Goal: Find specific page/section: Find specific page/section

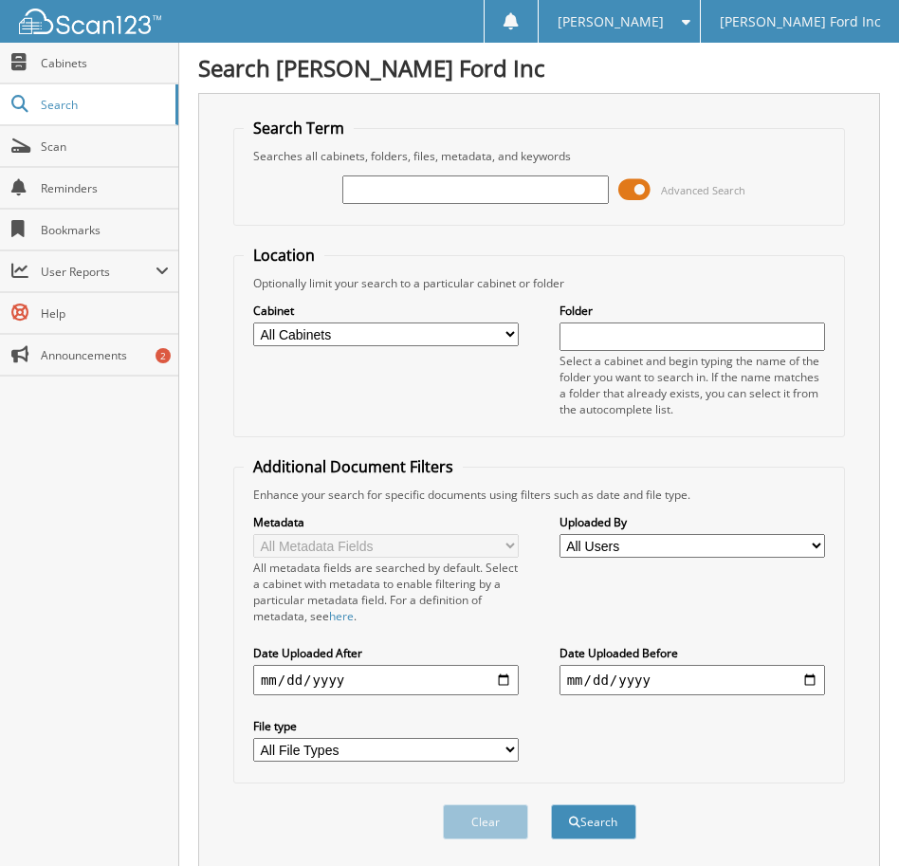
click at [394, 188] on input "text" at bounding box center [476, 190] width 266 height 28
type input "55266"
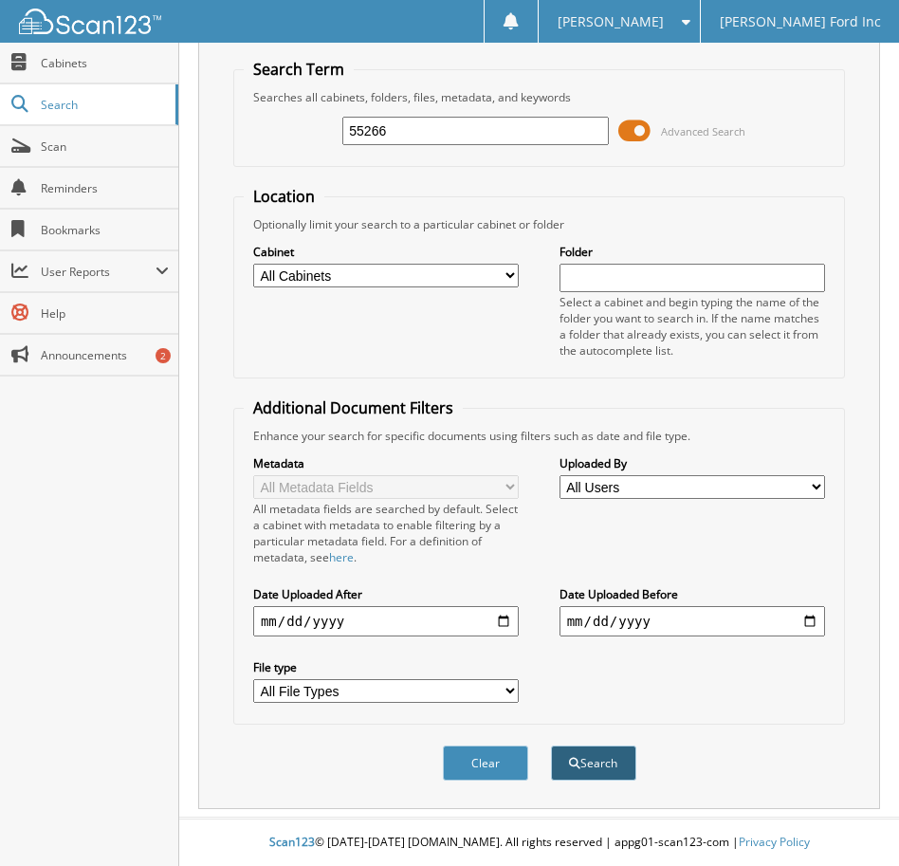
click at [606, 762] on button "Search" at bounding box center [593, 763] width 85 height 35
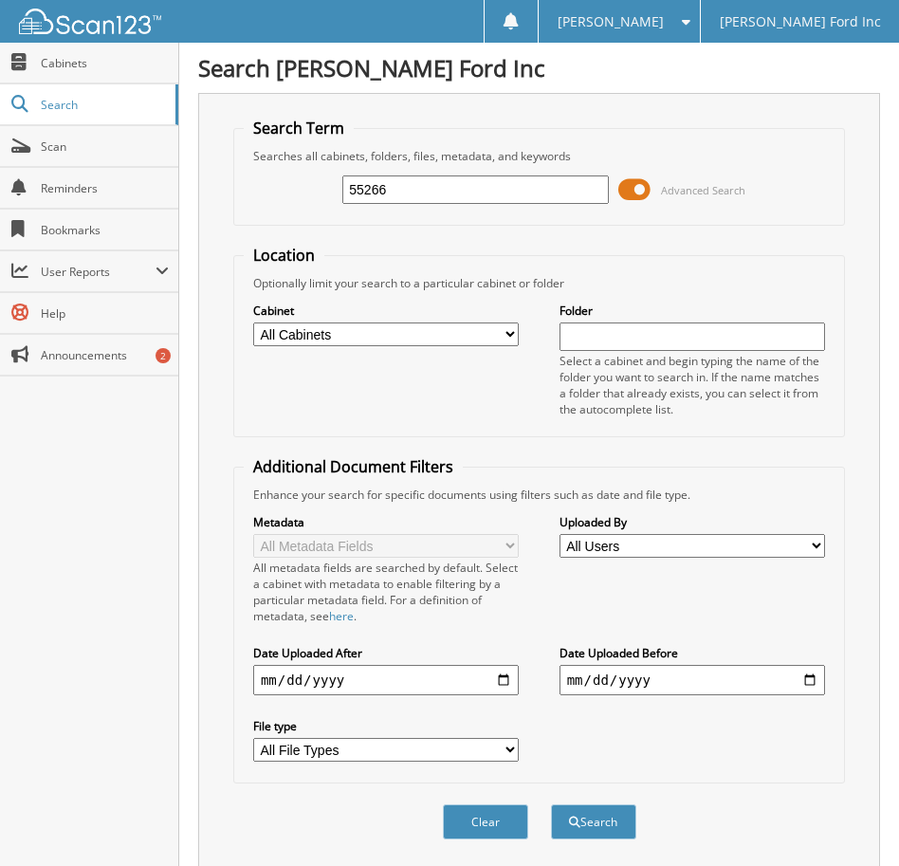
click at [472, 187] on input "55266" at bounding box center [476, 190] width 266 height 28
click at [478, 177] on input "55266" at bounding box center [476, 190] width 266 height 28
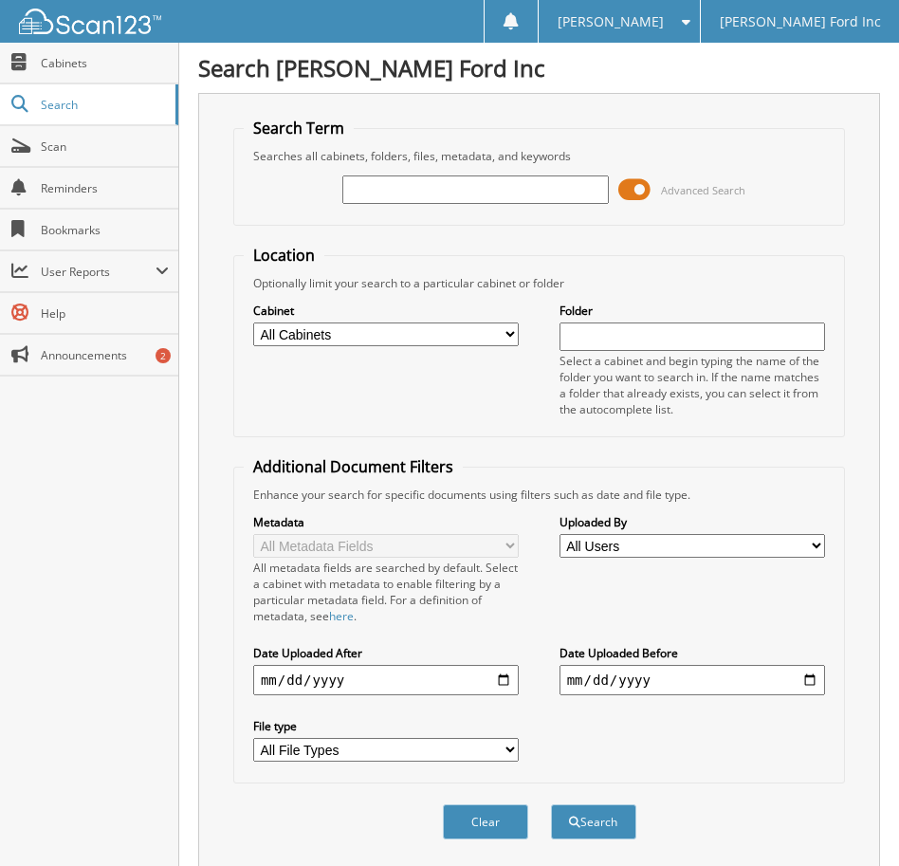
paste input "55226"
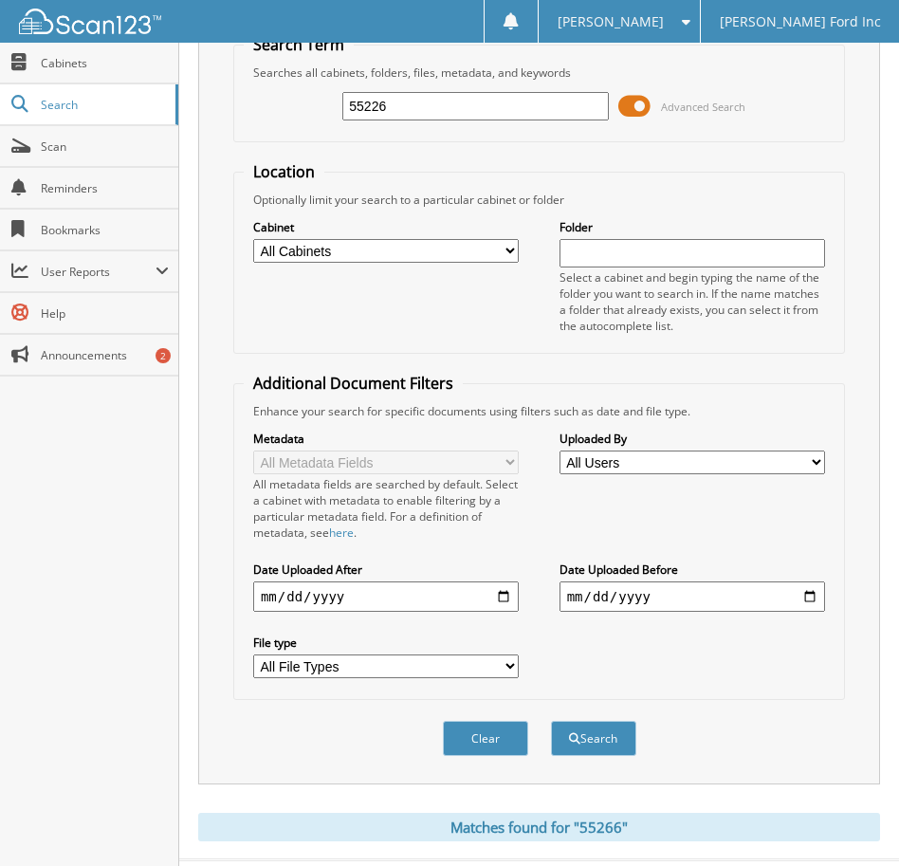
scroll to position [126, 0]
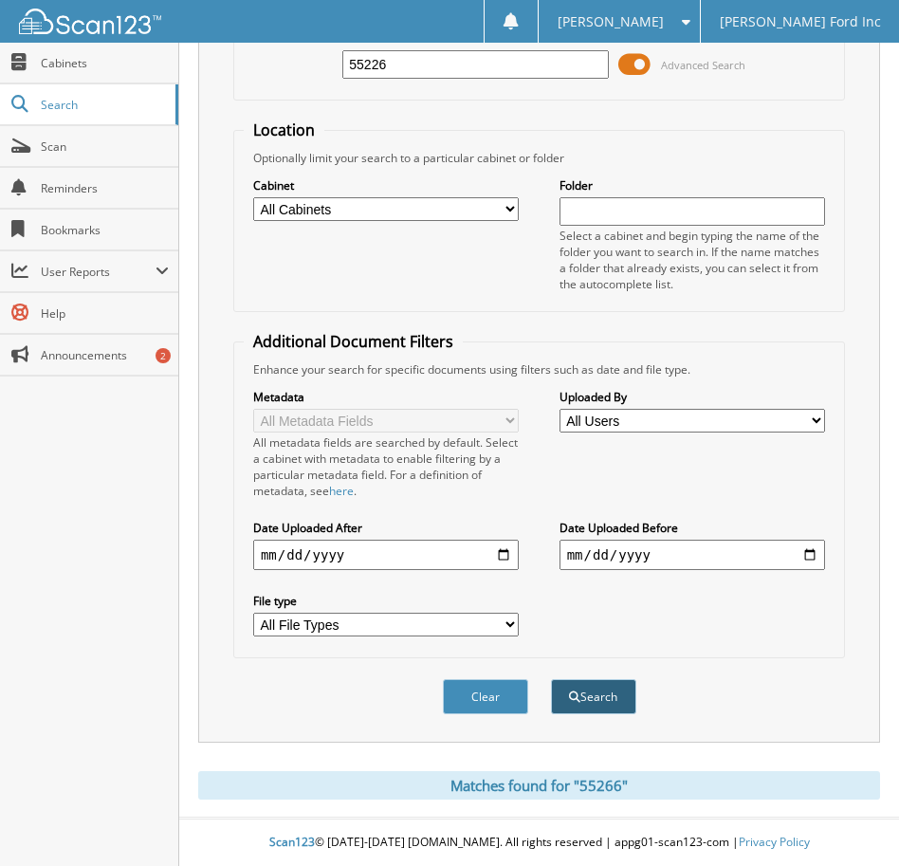
type input "55226"
click at [594, 706] on button "Search" at bounding box center [593, 696] width 85 height 35
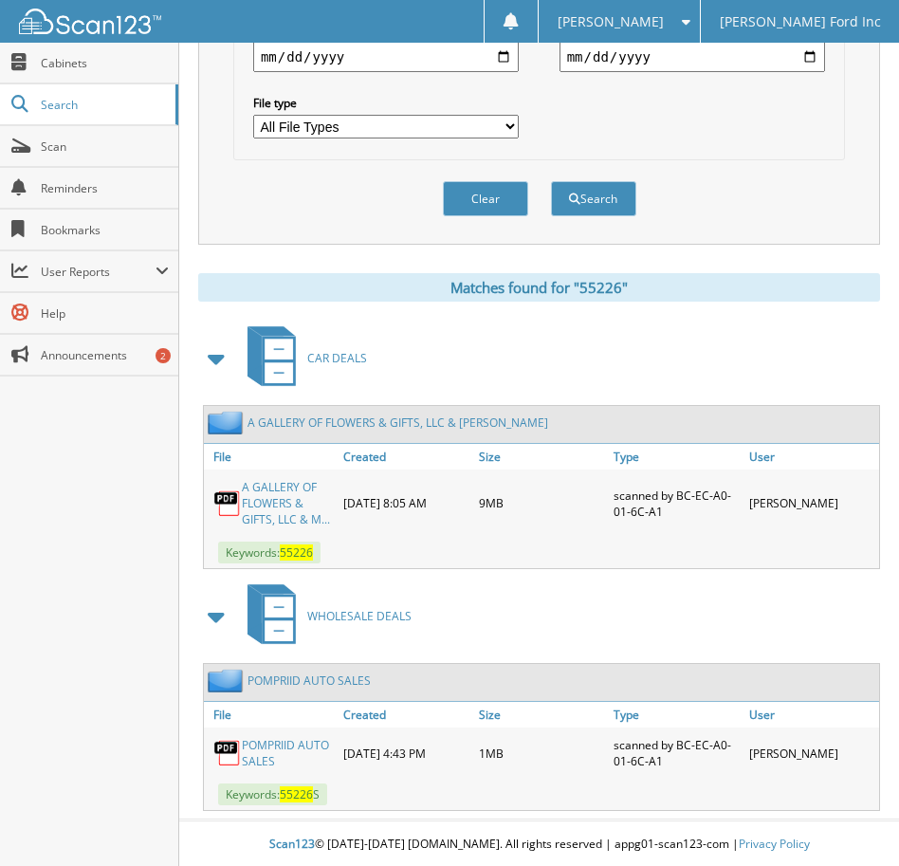
scroll to position [626, 0]
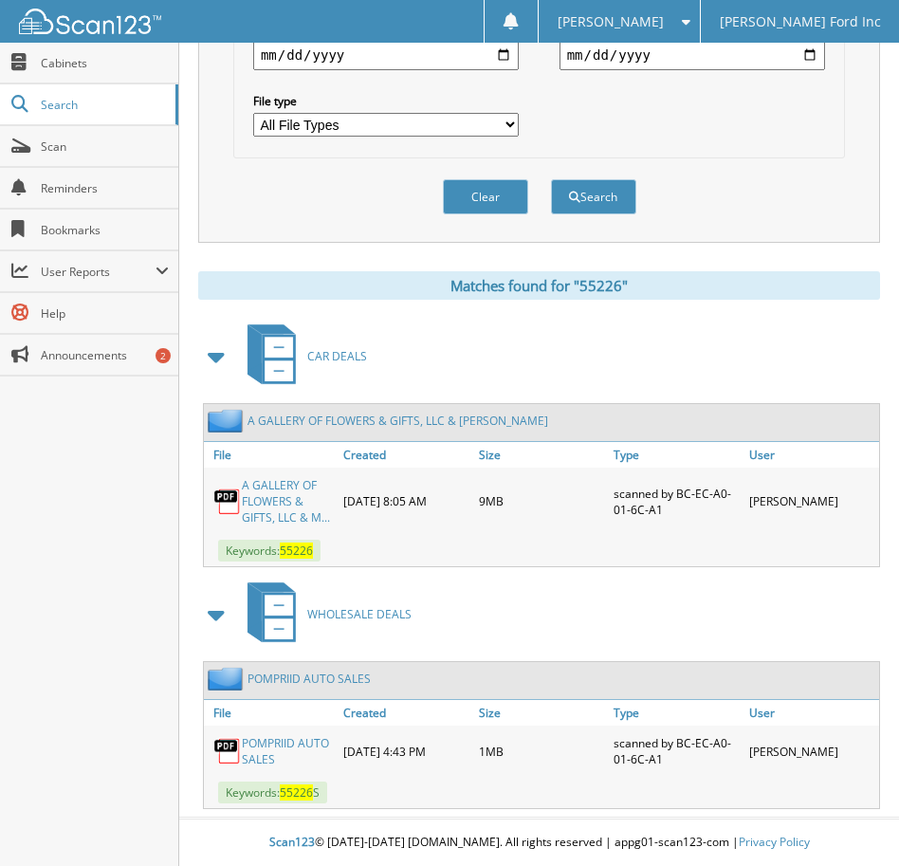
click at [277, 510] on link "A GALLERY OF FLOWERS & GIFTS, LLC & M..." at bounding box center [288, 501] width 92 height 48
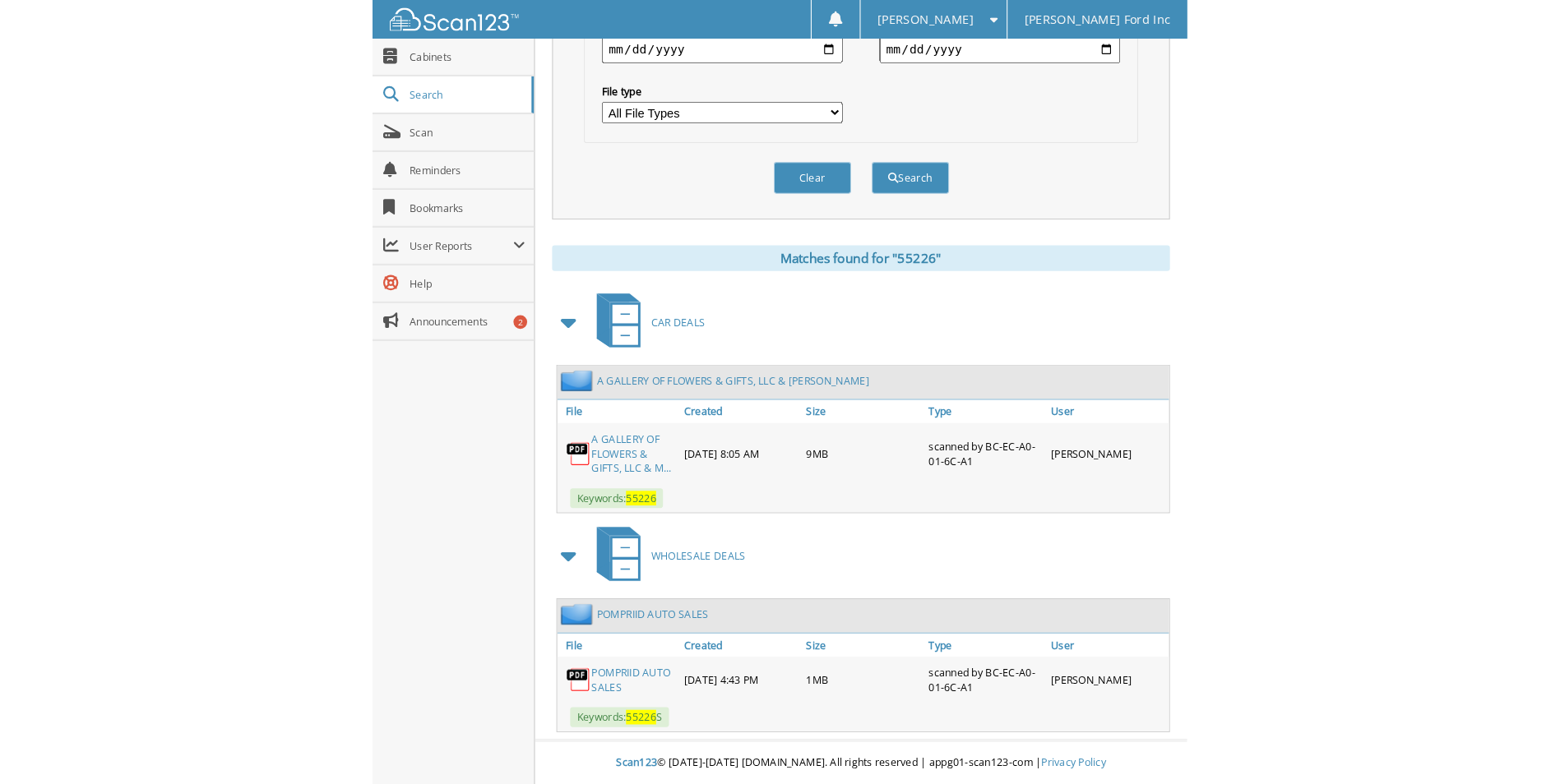
scroll to position [432, 0]
